Goal: Information Seeking & Learning: Learn about a topic

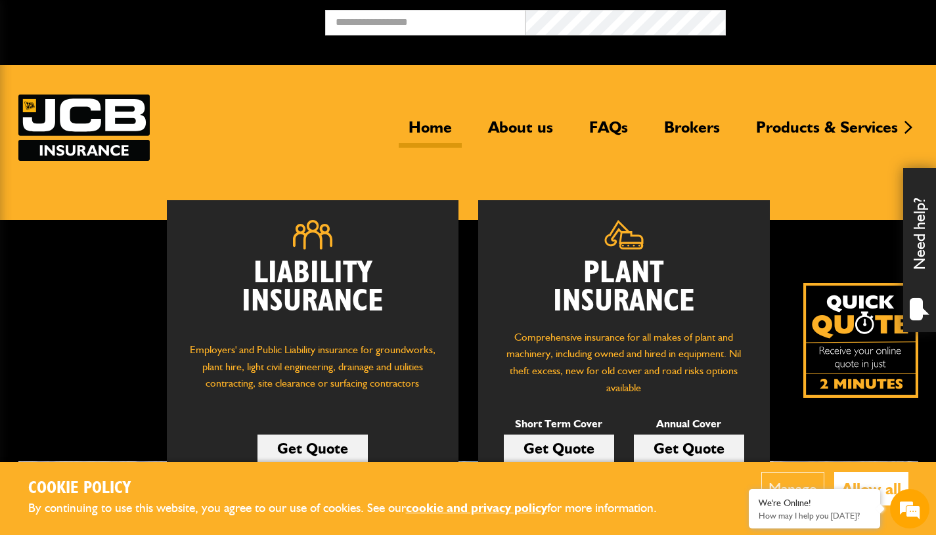
click at [527, 137] on link "About us" at bounding box center [520, 133] width 85 height 30
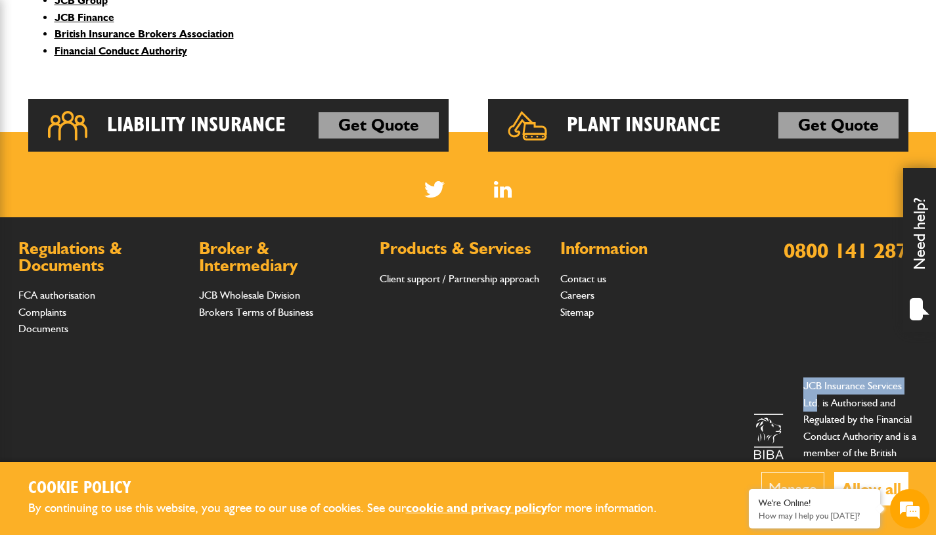
drag, startPoint x: 816, startPoint y: 405, endPoint x: 797, endPoint y: 389, distance: 25.1
click at [797, 389] on div "JCB Insurance Services Ltd. is Authorised and Regulated by the Financial Conduc…" at bounding box center [836, 436] width 164 height 139
copy p "JCB Insurance Services Ltd"
